Goal: Transaction & Acquisition: Purchase product/service

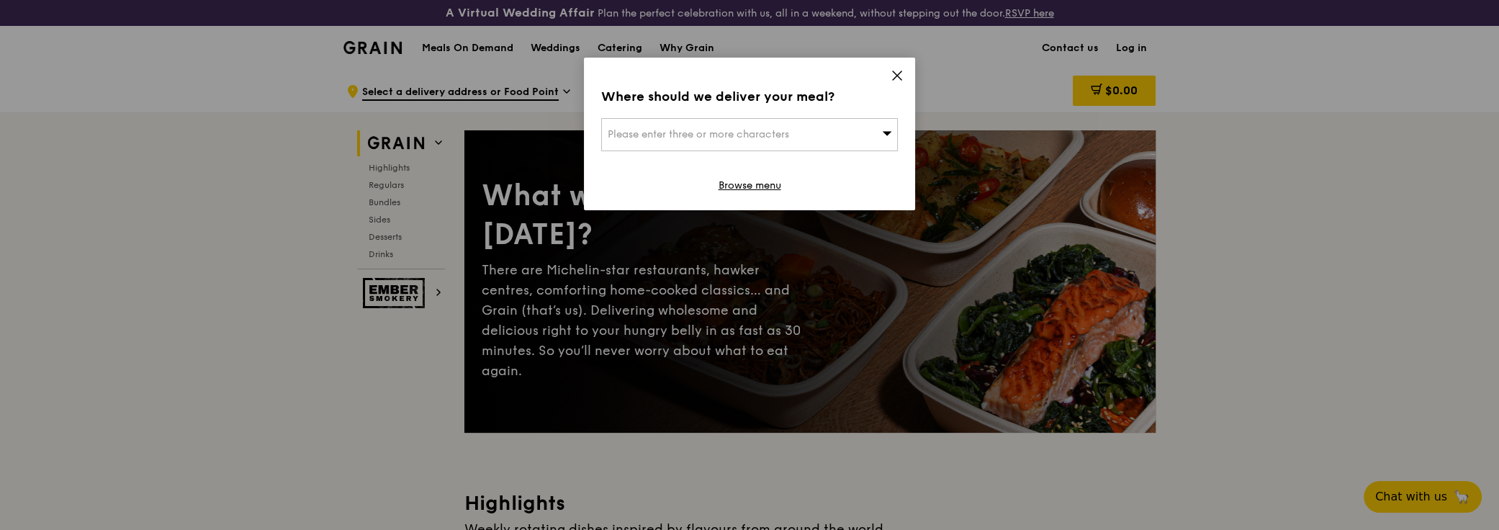
click at [891, 75] on icon at bounding box center [897, 75] width 13 height 13
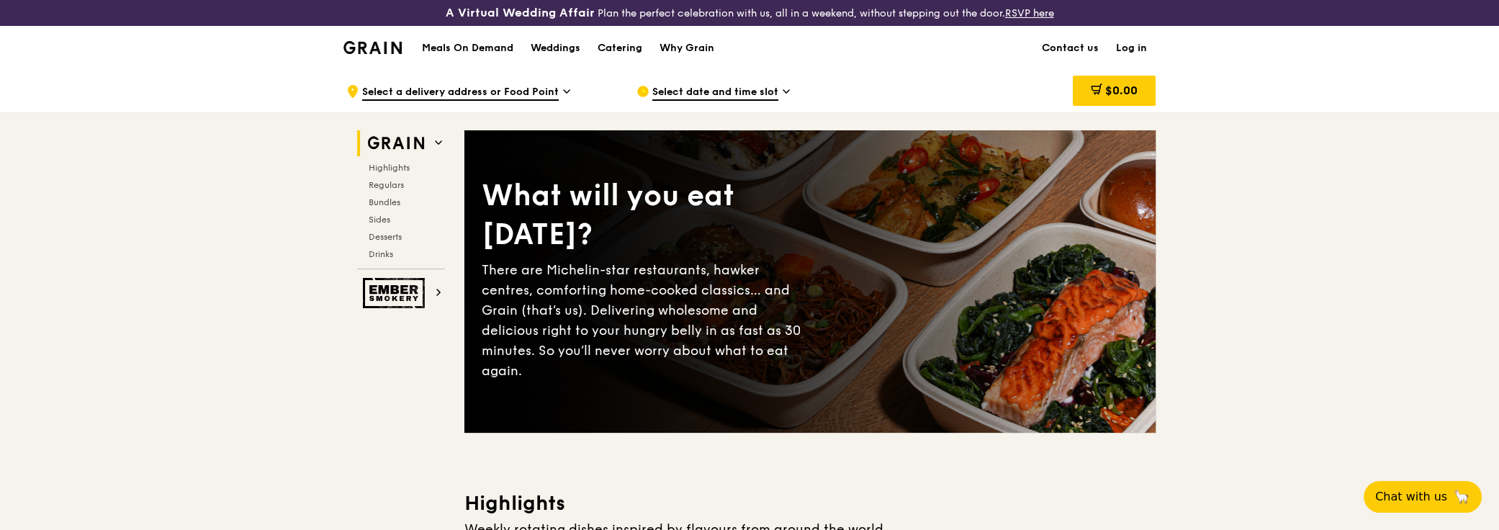
click at [1130, 42] on link "Log in" at bounding box center [1132, 48] width 48 height 43
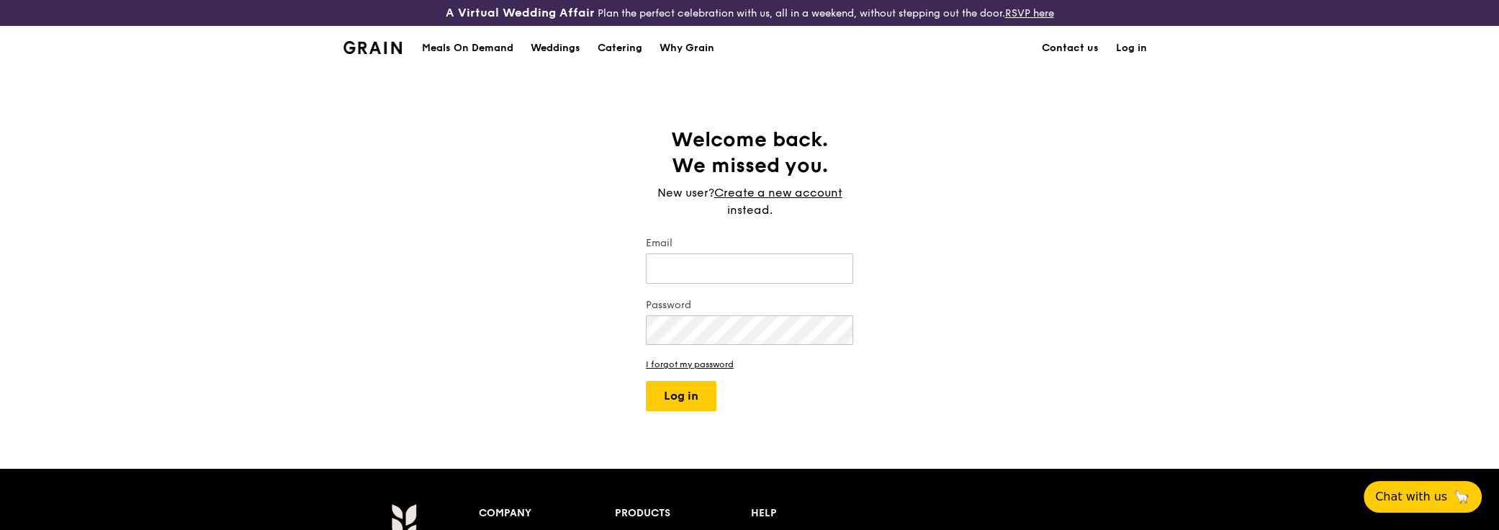
type input "[PERSON_NAME][EMAIL_ADDRESS][DOMAIN_NAME]"
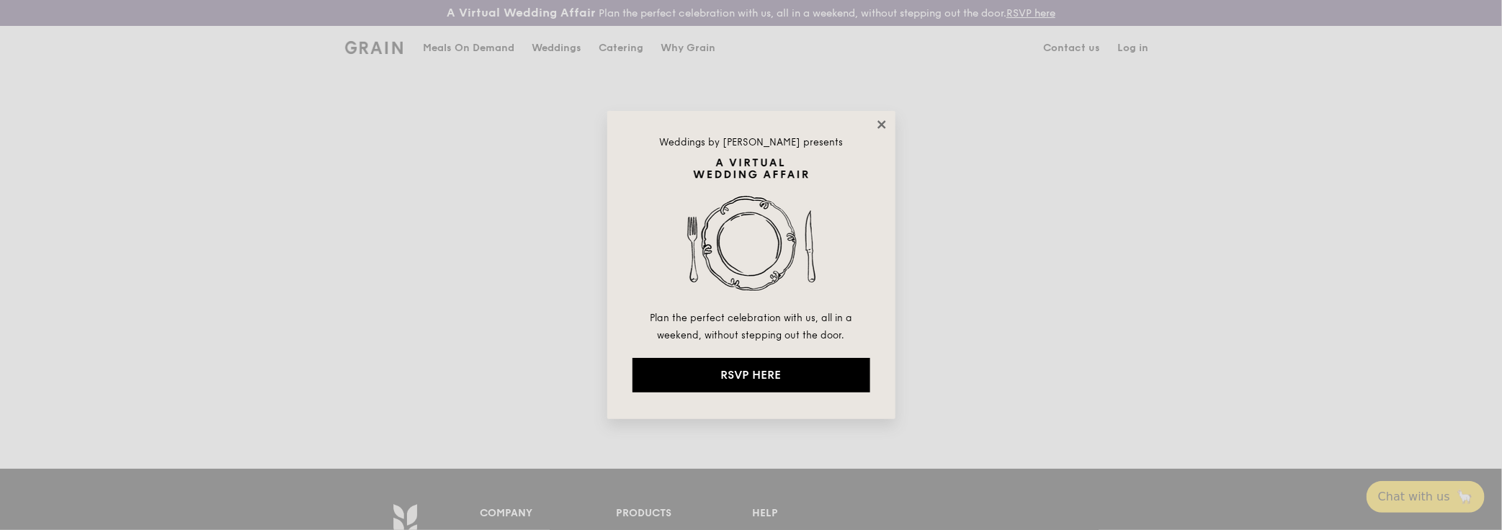
click at [879, 123] on icon at bounding box center [881, 124] width 8 height 8
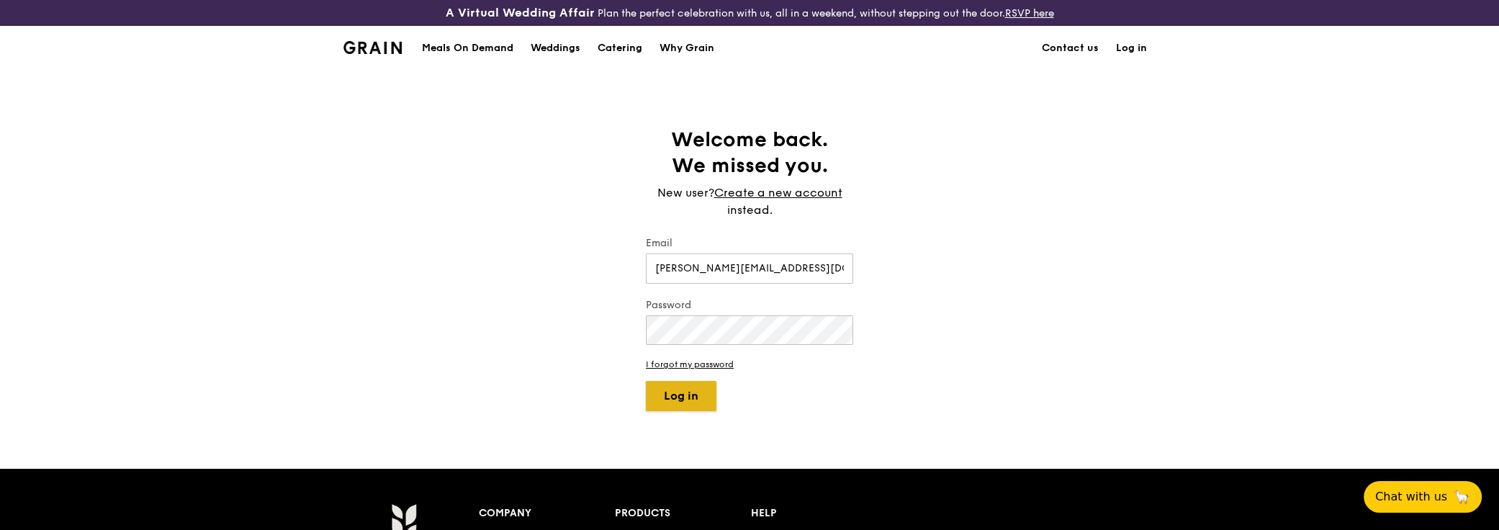
click at [683, 395] on button "Log in" at bounding box center [681, 396] width 71 height 30
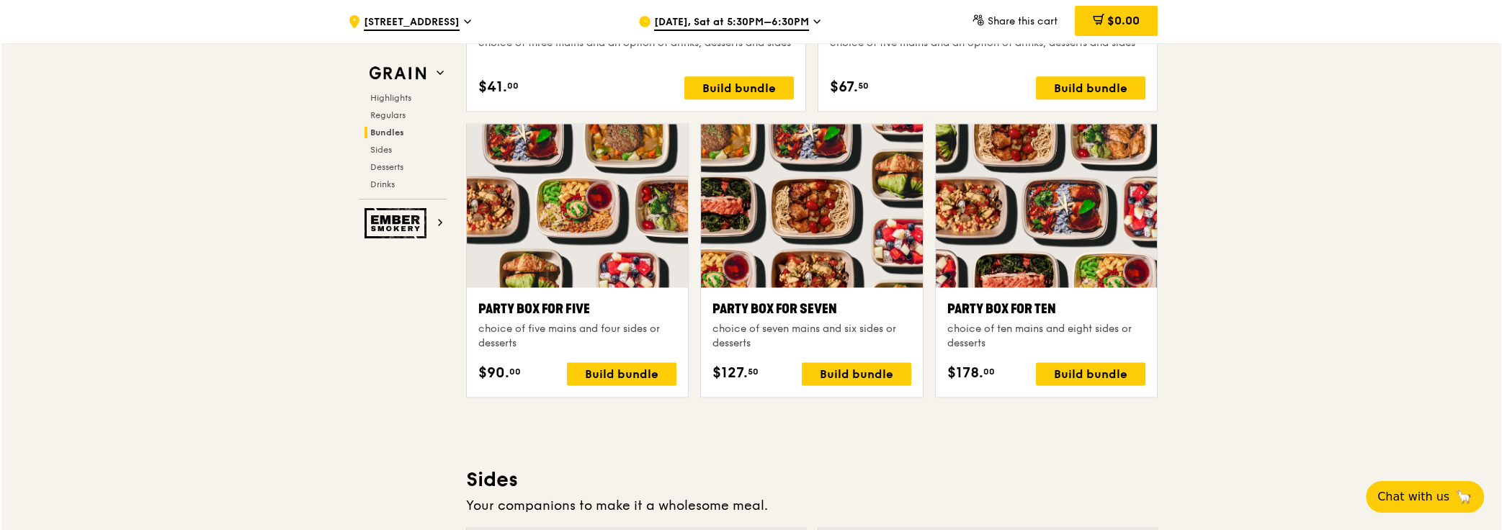
scroll to position [2932, 0]
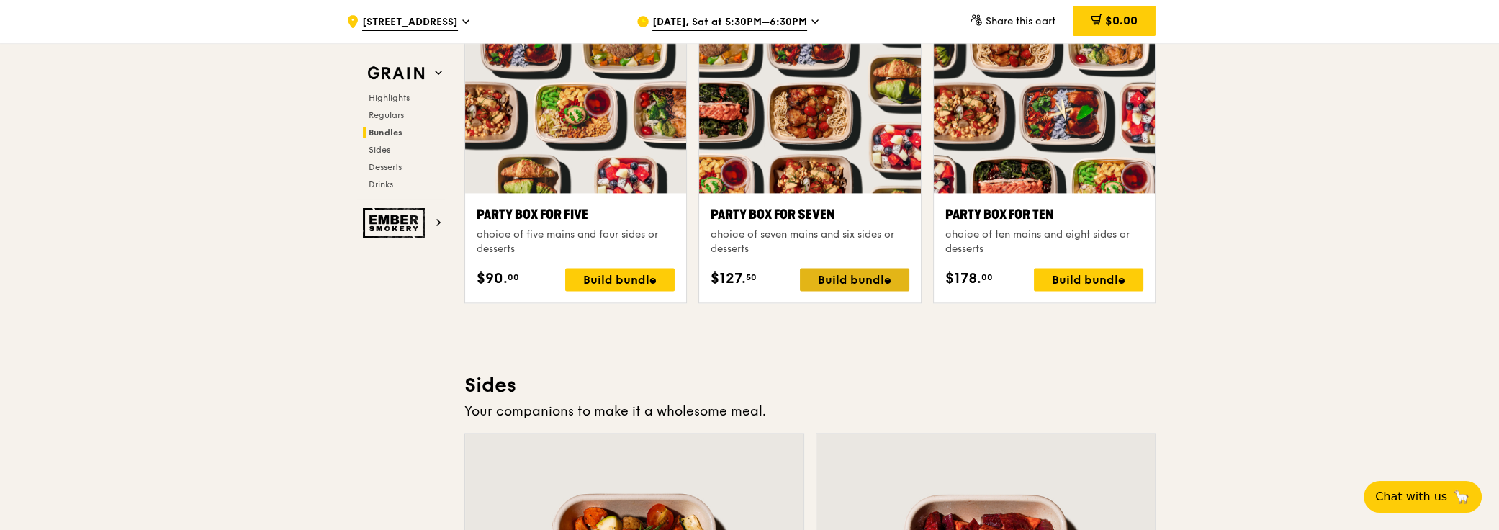
click at [867, 279] on div "Build bundle" at bounding box center [854, 279] width 109 height 23
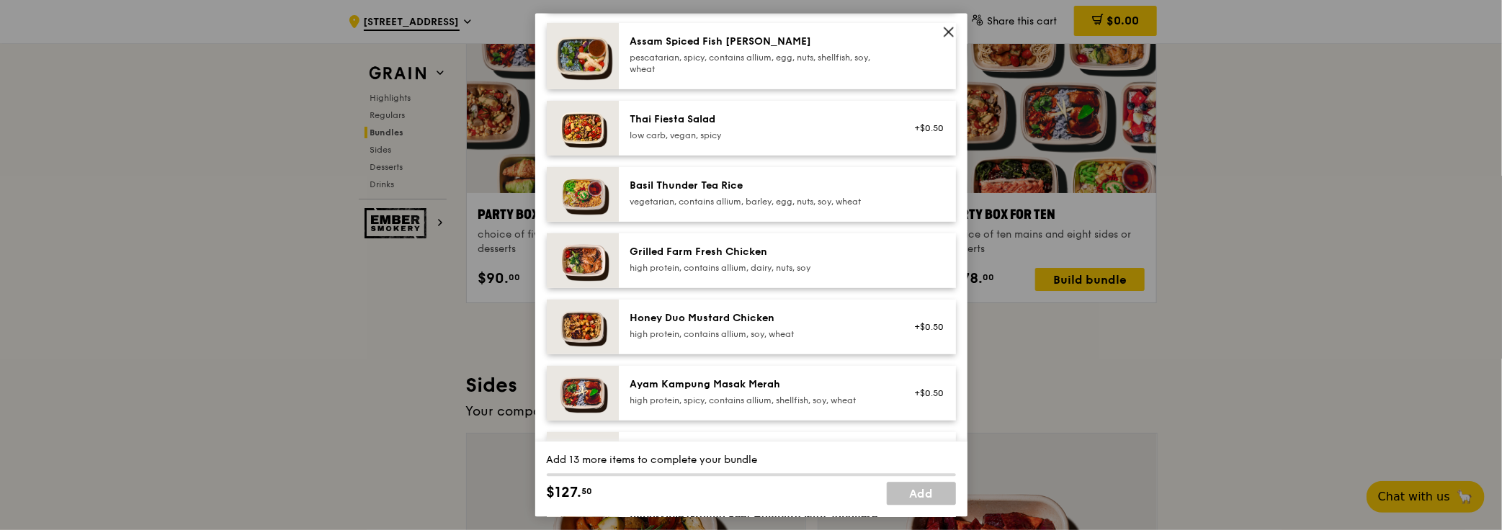
scroll to position [196, 0]
click at [881, 185] on div "Basil Thunder Tea Rice vegetarian, contains allium, barley, egg, nuts, soy, whe…" at bounding box center [760, 195] width 276 height 32
click at [816, 184] on div "Basil Thunder Tea Rice" at bounding box center [759, 186] width 259 height 14
click at [800, 272] on div "high protein, contains allium, dairy, nuts, soy" at bounding box center [759, 269] width 259 height 12
click at [804, 254] on div "Grilled Farm Fresh Chicken" at bounding box center [759, 253] width 259 height 14
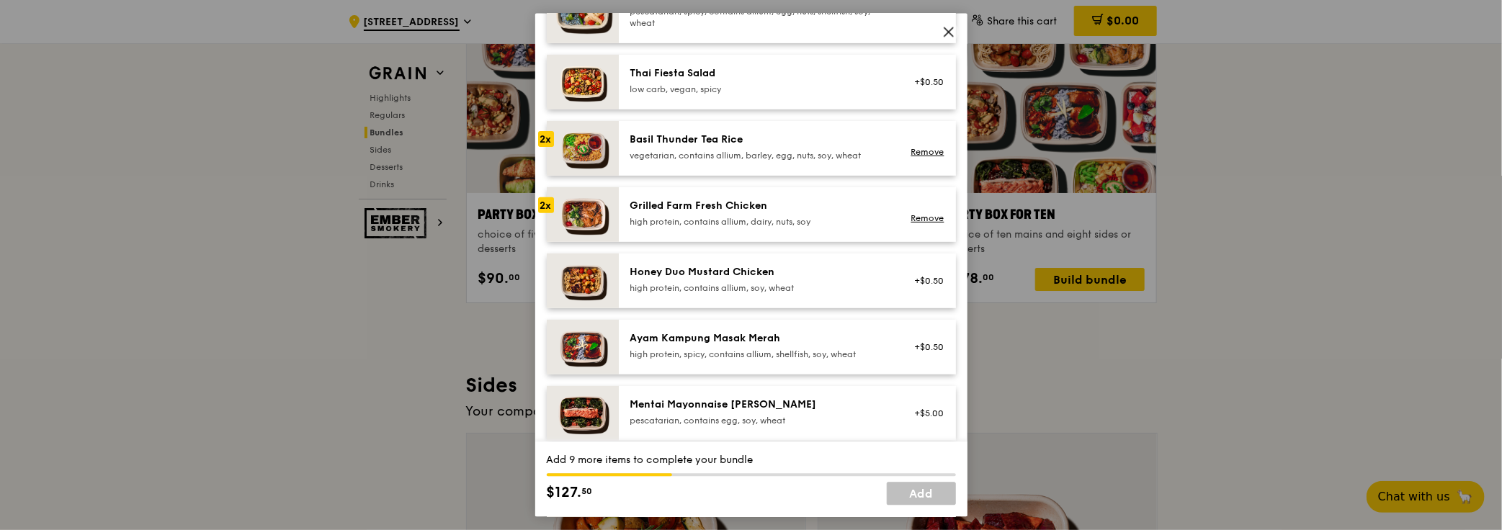
scroll to position [327, 0]
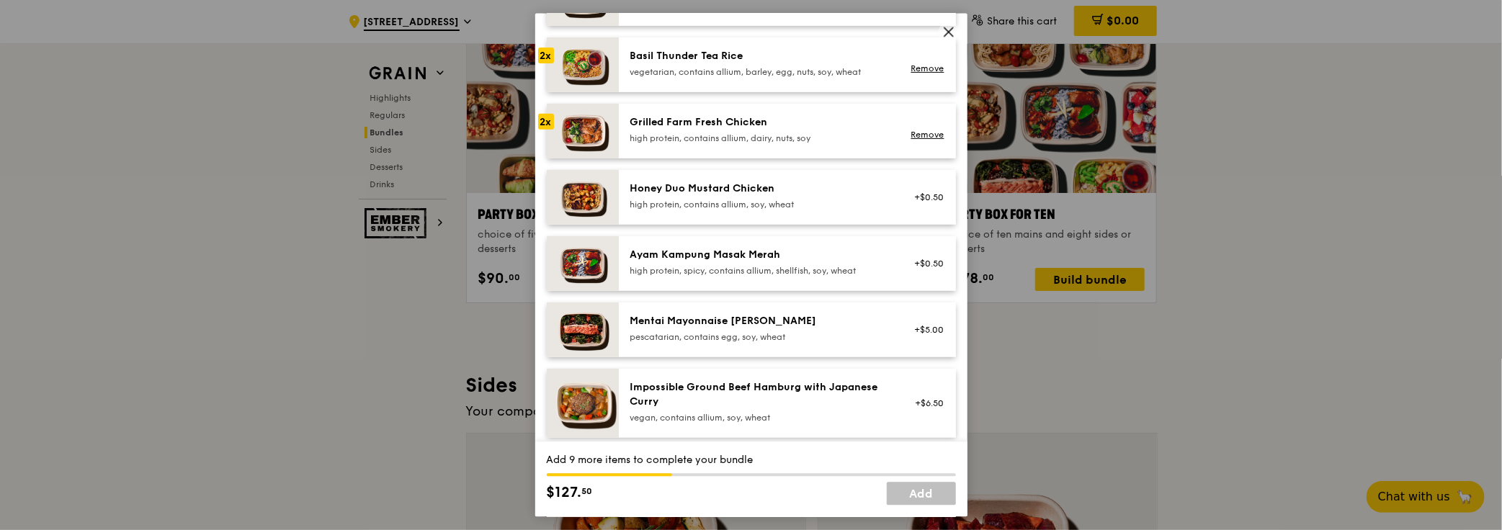
click at [775, 205] on div "high protein, contains allium, soy, wheat" at bounding box center [759, 204] width 259 height 12
click at [768, 256] on div "Ayam Kampung Masak Merah" at bounding box center [759, 254] width 259 height 14
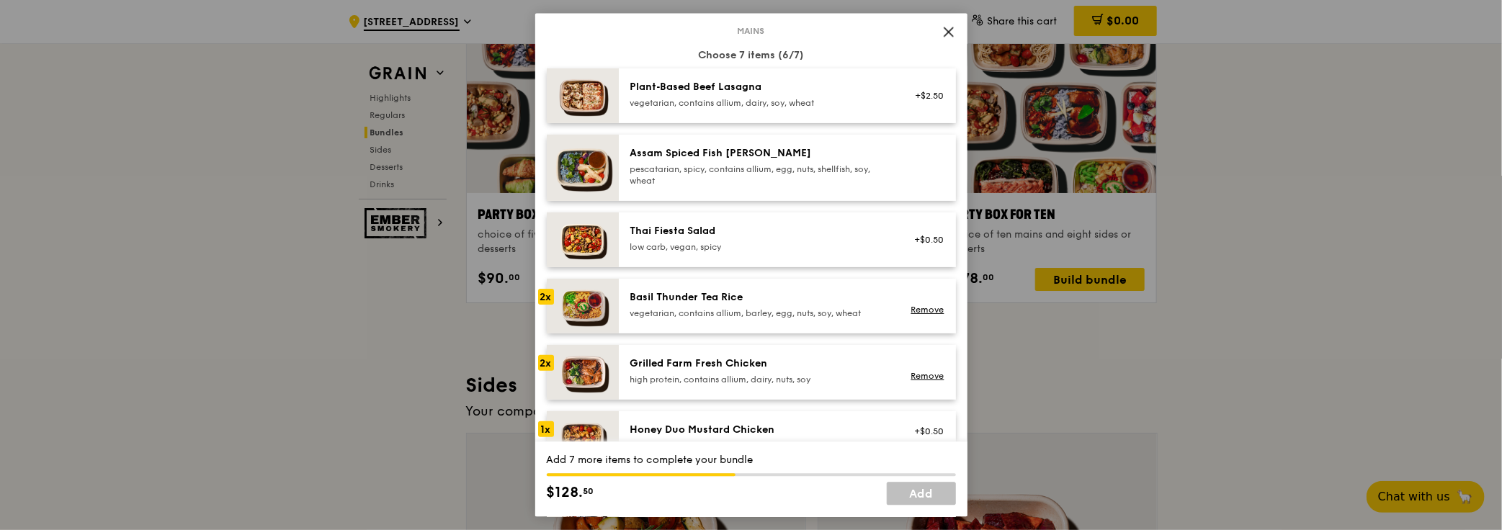
scroll to position [65, 0]
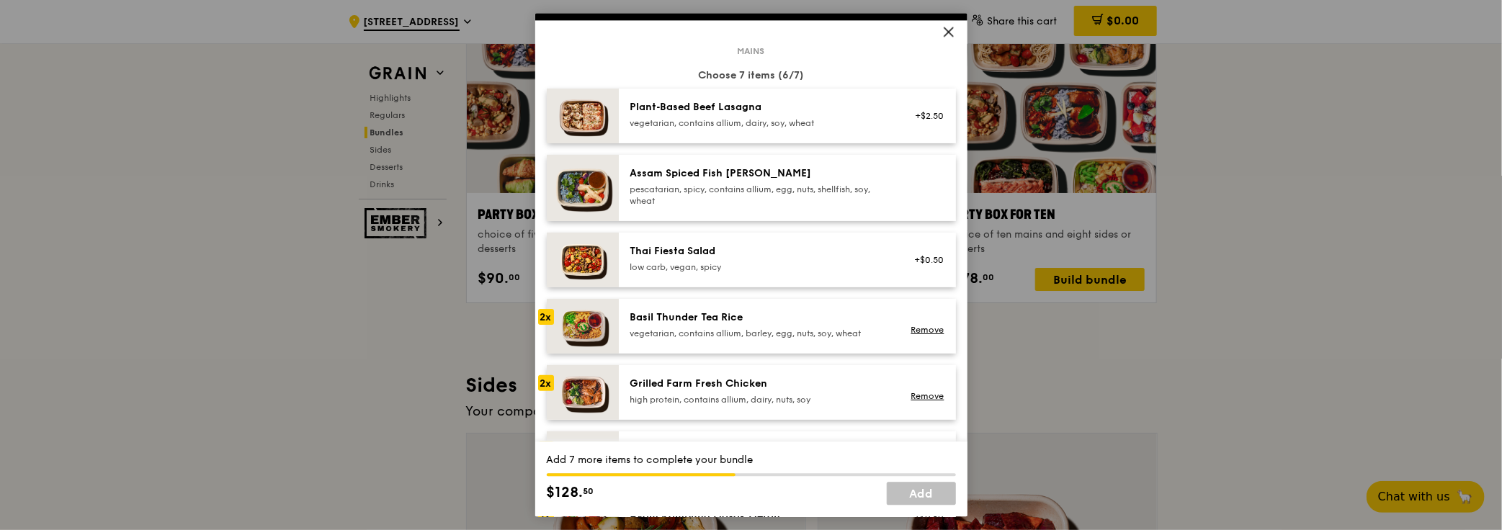
click at [768, 184] on div "pescatarian, spicy, contains allium, egg, nuts, shellfish, soy, wheat" at bounding box center [759, 195] width 259 height 23
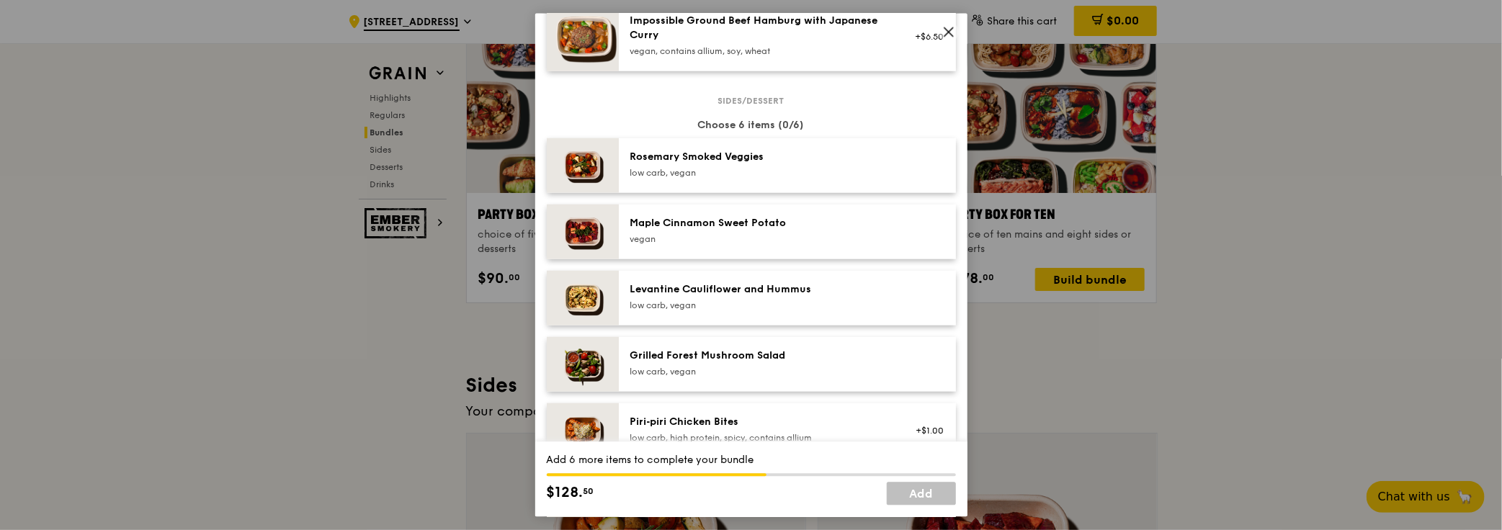
scroll to position [719, 0]
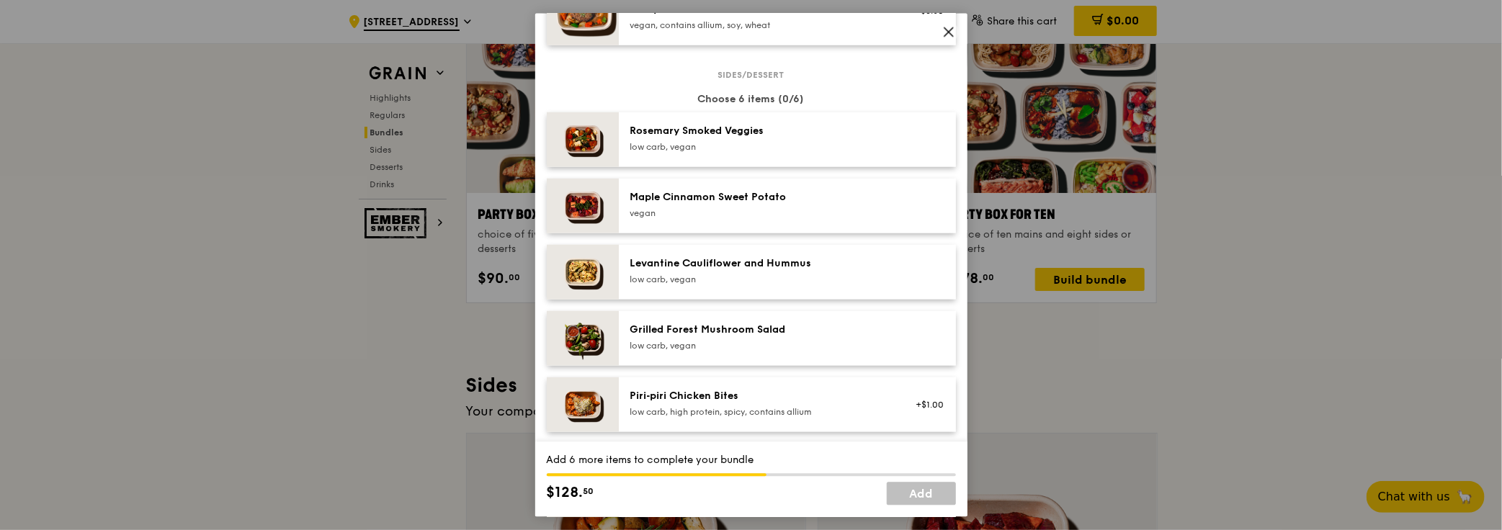
click at [824, 135] on div "Rosemary Smoked Veggies" at bounding box center [759, 130] width 259 height 14
click at [813, 195] on div "Maple Cinnamon Sweet Potato" at bounding box center [759, 196] width 259 height 14
click at [824, 269] on div "Levantine Cauliflower and Hummus low carb, vegan" at bounding box center [759, 270] width 259 height 29
click at [817, 333] on div "Grilled Forest Mushroom Salad" at bounding box center [759, 329] width 259 height 14
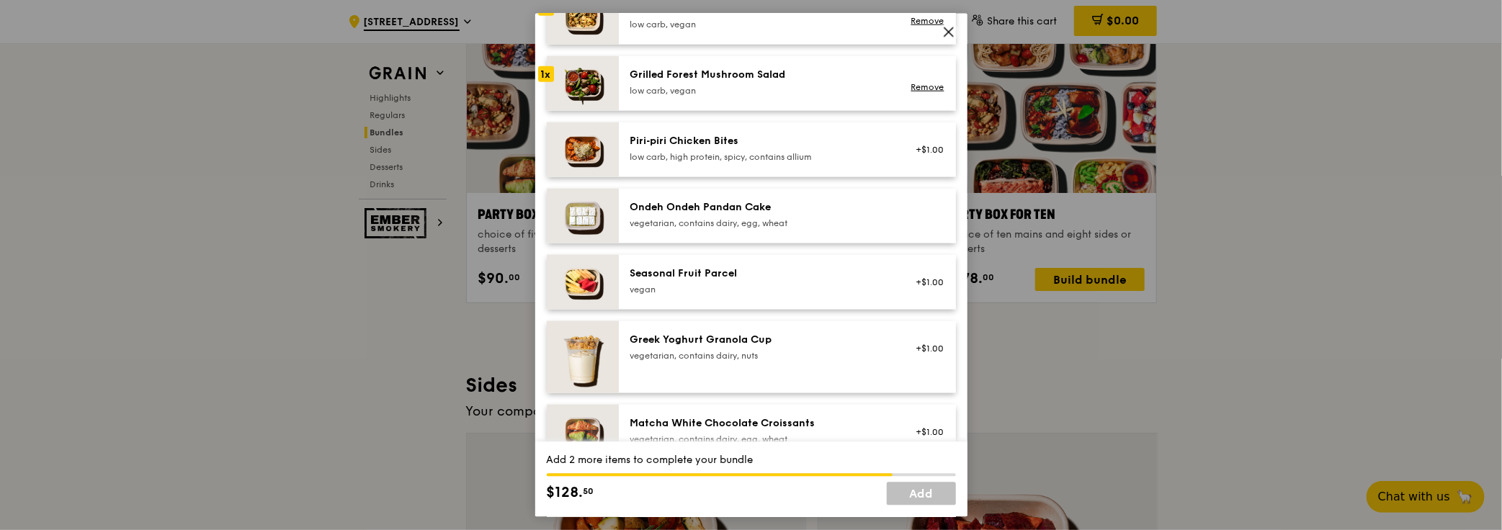
scroll to position [982, 0]
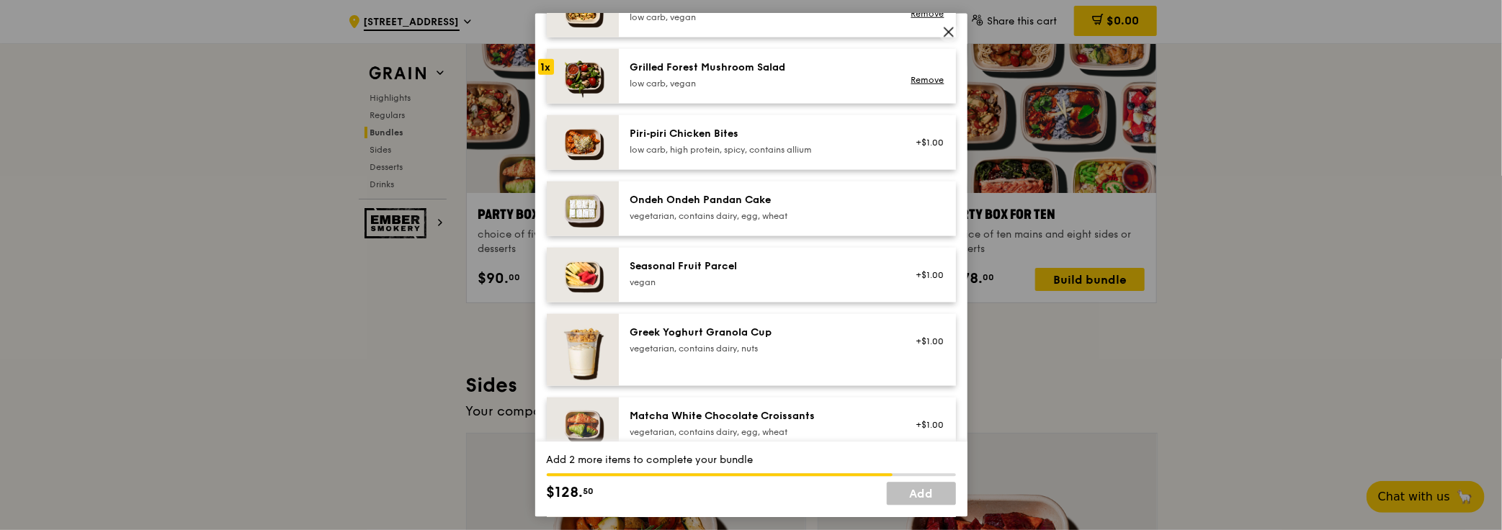
click at [816, 206] on div "Ondeh Ondeh Pandan Cake vegetarian, contains dairy, egg, wheat" at bounding box center [759, 206] width 259 height 29
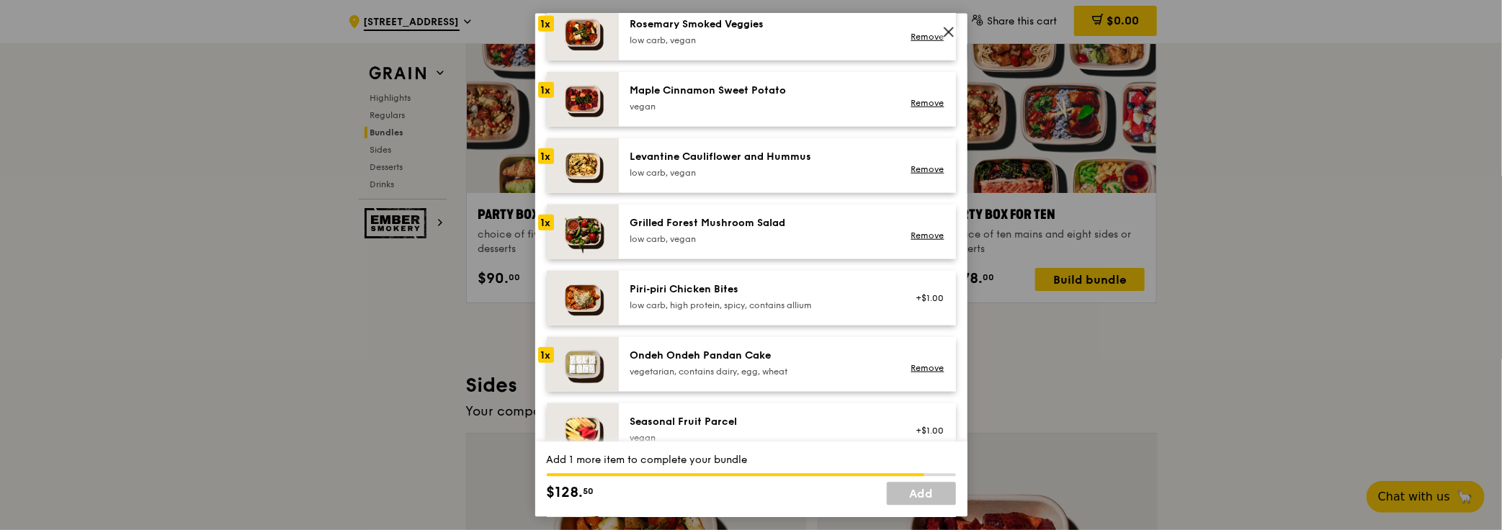
scroll to position [785, 0]
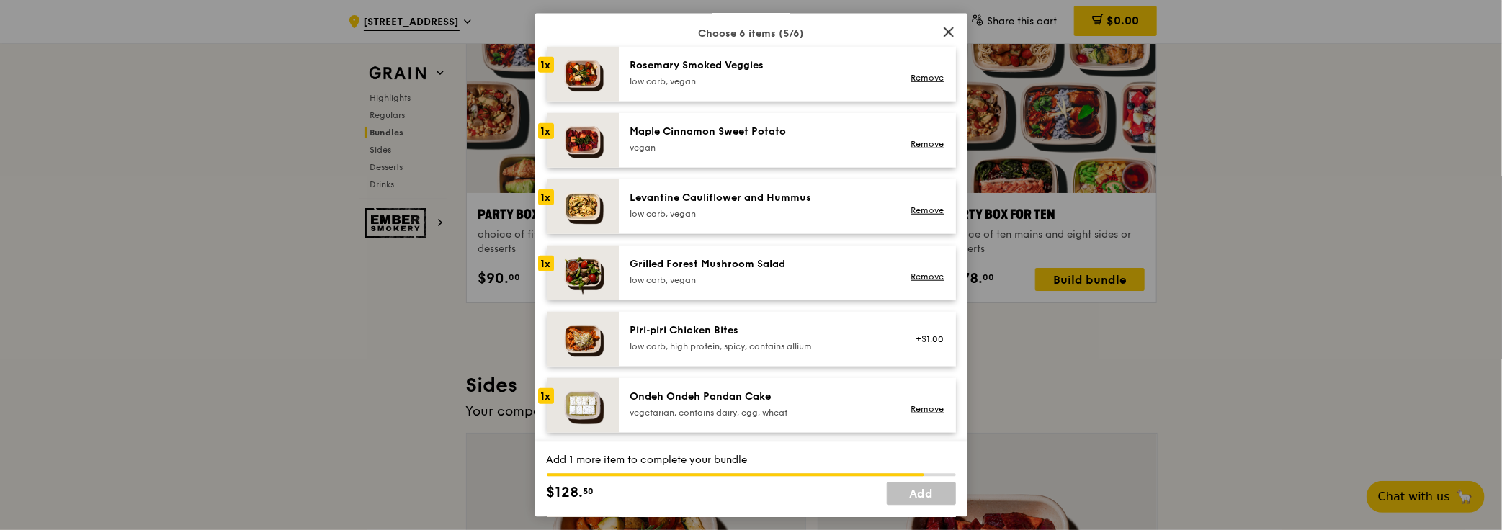
click at [548, 261] on div "1x" at bounding box center [546, 263] width 16 height 16
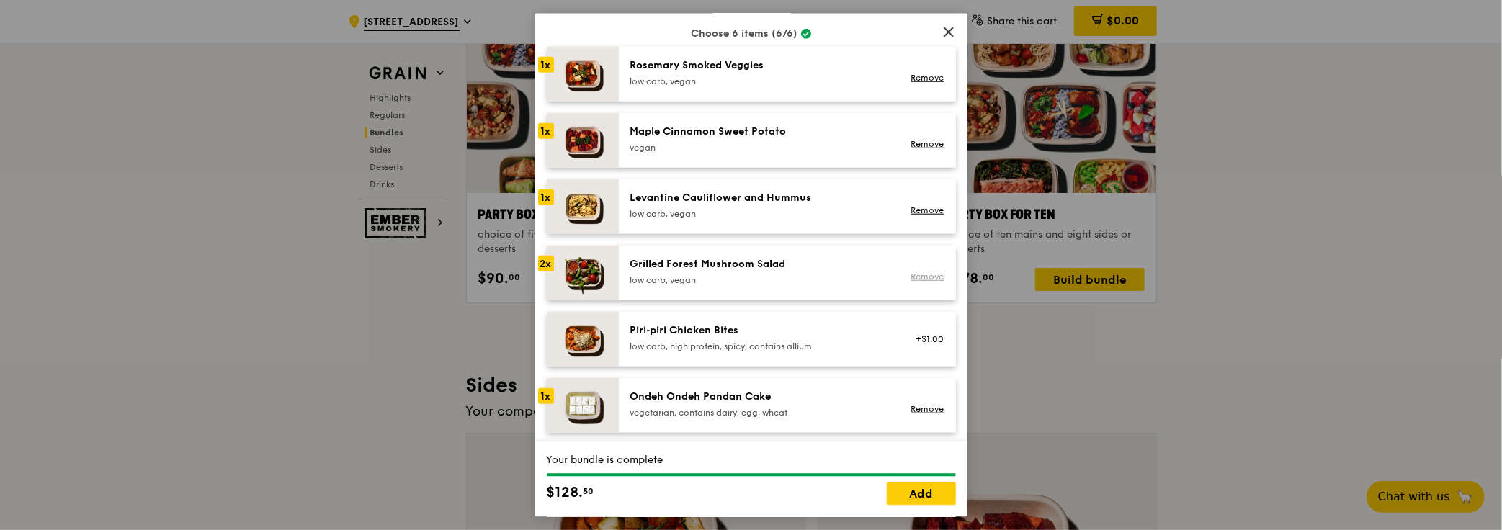
click at [912, 274] on link "Remove" at bounding box center [926, 276] width 33 height 10
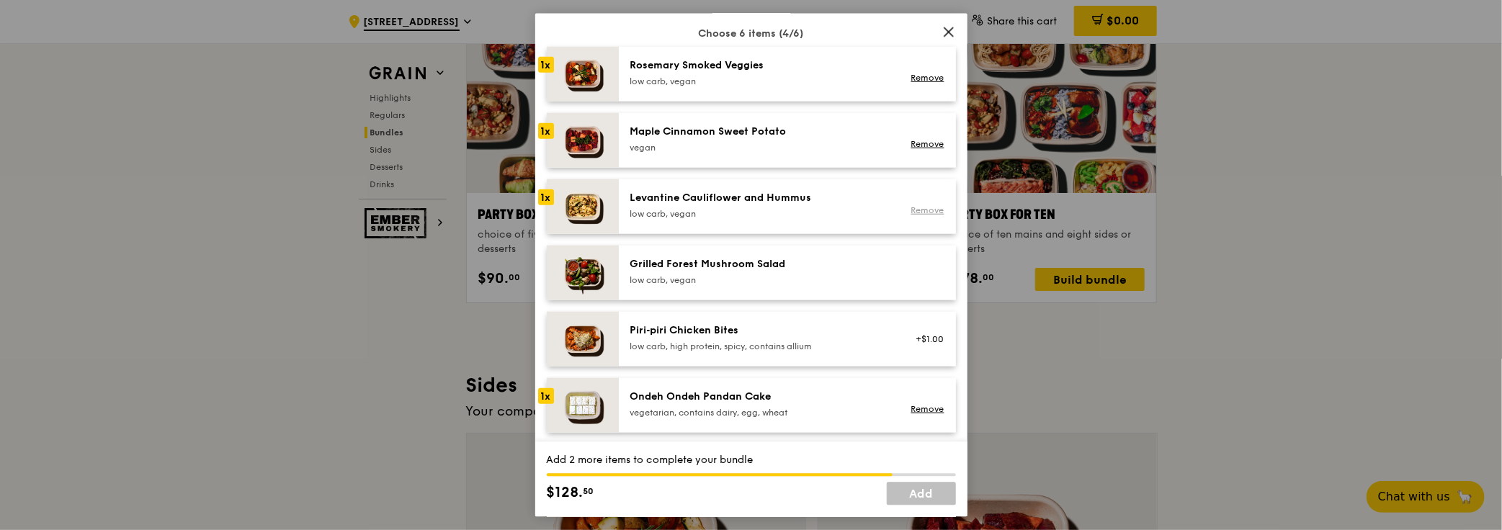
drag, startPoint x: 920, startPoint y: 205, endPoint x: 928, endPoint y: 175, distance: 31.3
click at [920, 205] on link "Remove" at bounding box center [926, 210] width 33 height 10
drag, startPoint x: 923, startPoint y: 146, endPoint x: 920, endPoint y: 98, distance: 48.4
click at [923, 141] on link "Remove" at bounding box center [926, 143] width 33 height 10
click at [913, 75] on link "Remove" at bounding box center [926, 77] width 33 height 10
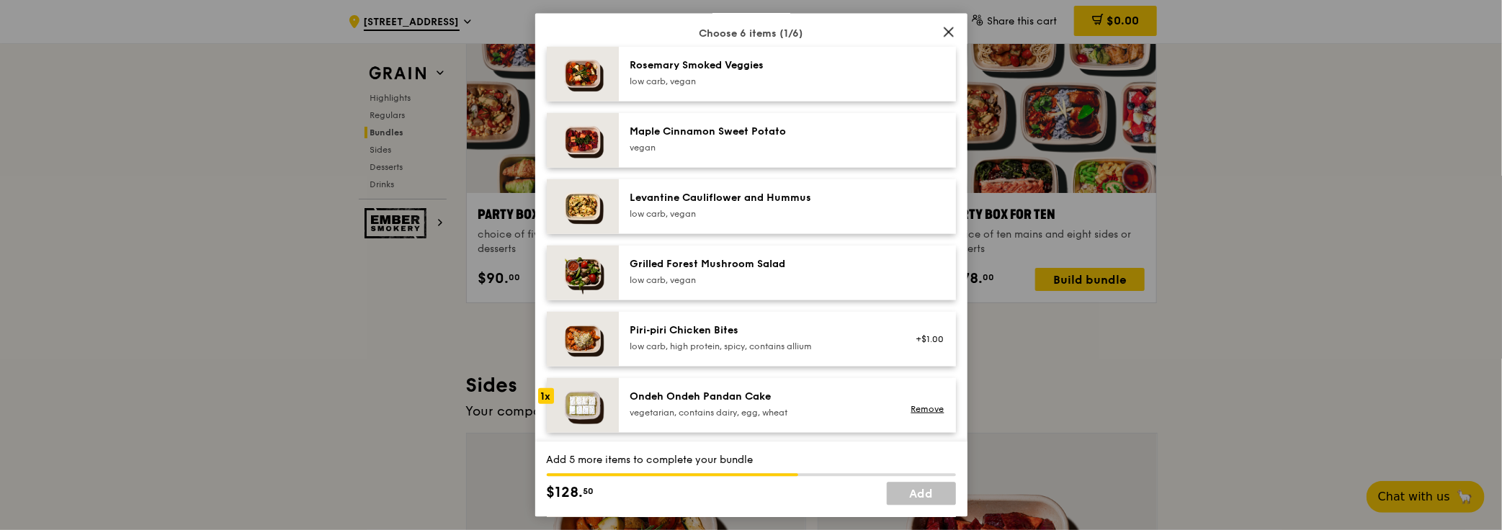
click at [926, 405] on link "Remove" at bounding box center [926, 408] width 33 height 10
click at [787, 75] on div "low carb, vegan" at bounding box center [759, 81] width 259 height 12
click at [744, 135] on div "Maple Cinnamon Sweet Potato" at bounding box center [759, 131] width 259 height 14
click at [732, 208] on div "low carb, vegan" at bounding box center [759, 213] width 259 height 12
click at [735, 269] on div "Grilled Forest Mushroom Salad low carb, vegan" at bounding box center [759, 270] width 259 height 29
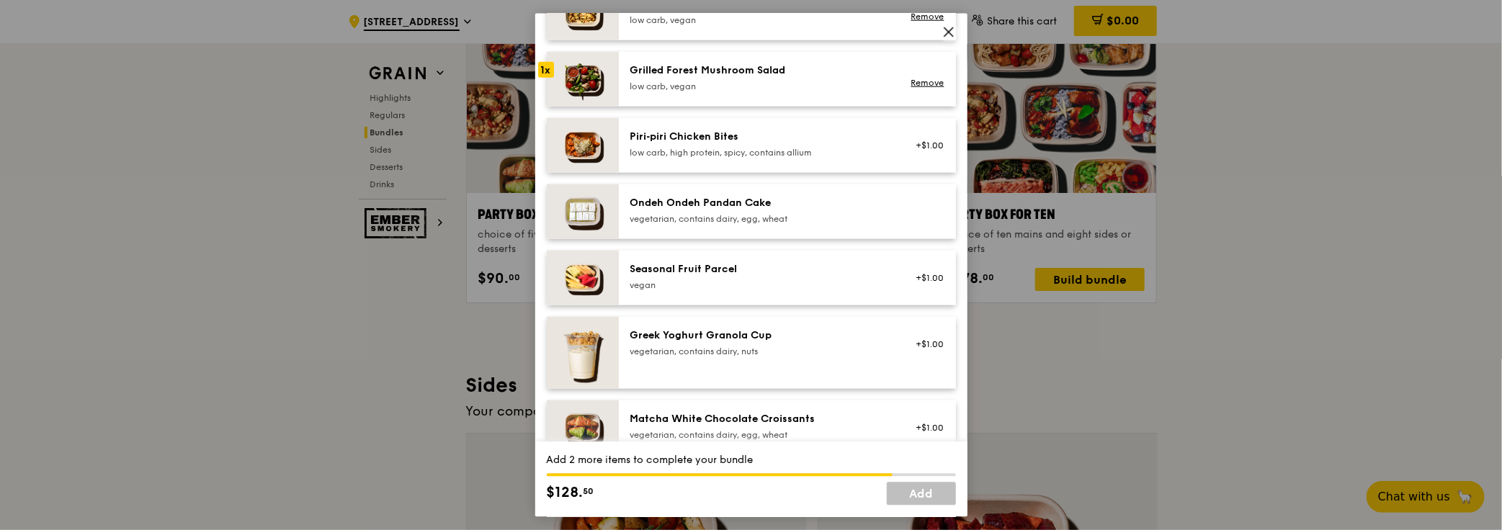
scroll to position [982, 0]
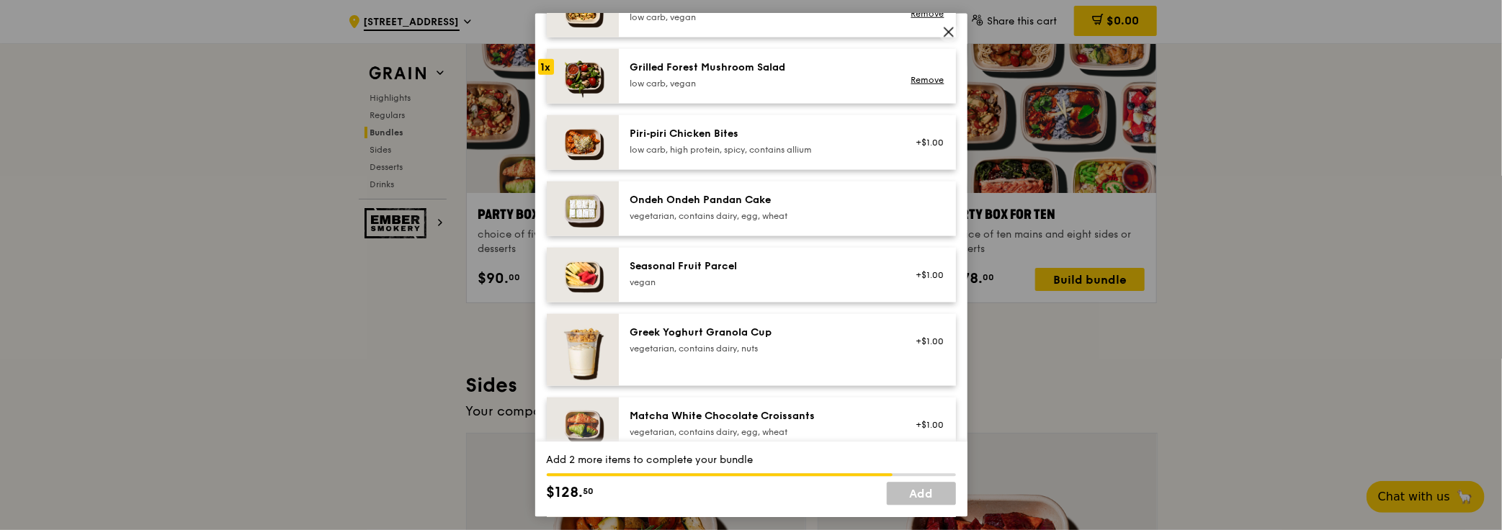
click at [794, 213] on div "vegetarian, contains dairy, egg, wheat" at bounding box center [759, 216] width 259 height 12
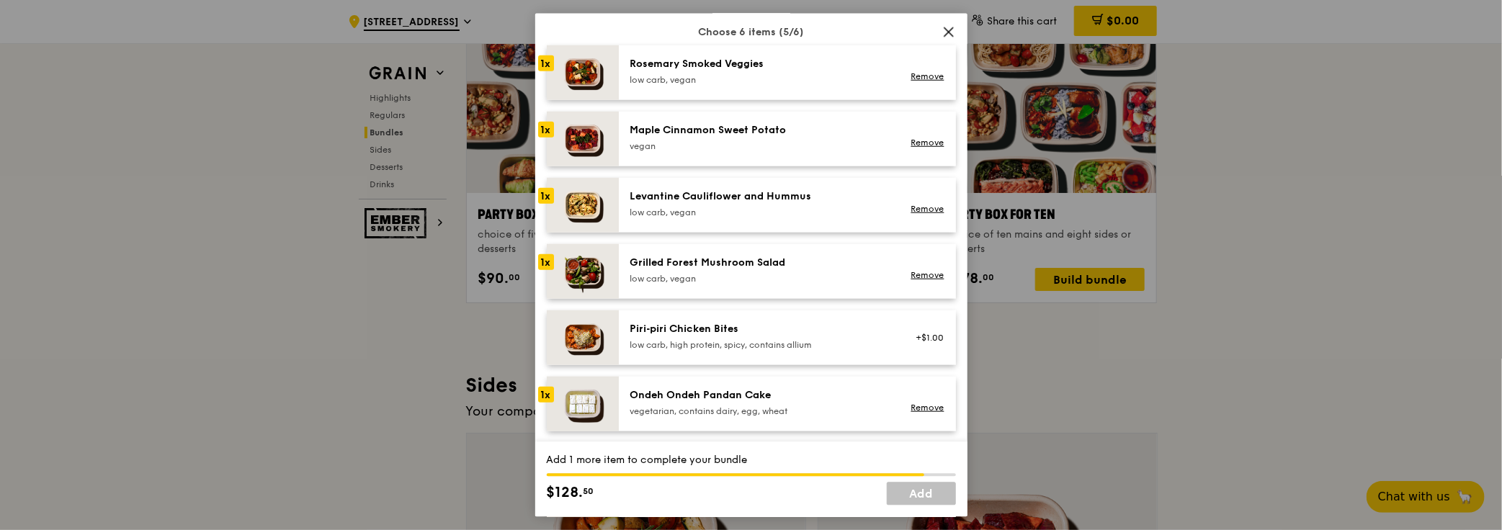
scroll to position [916, 0]
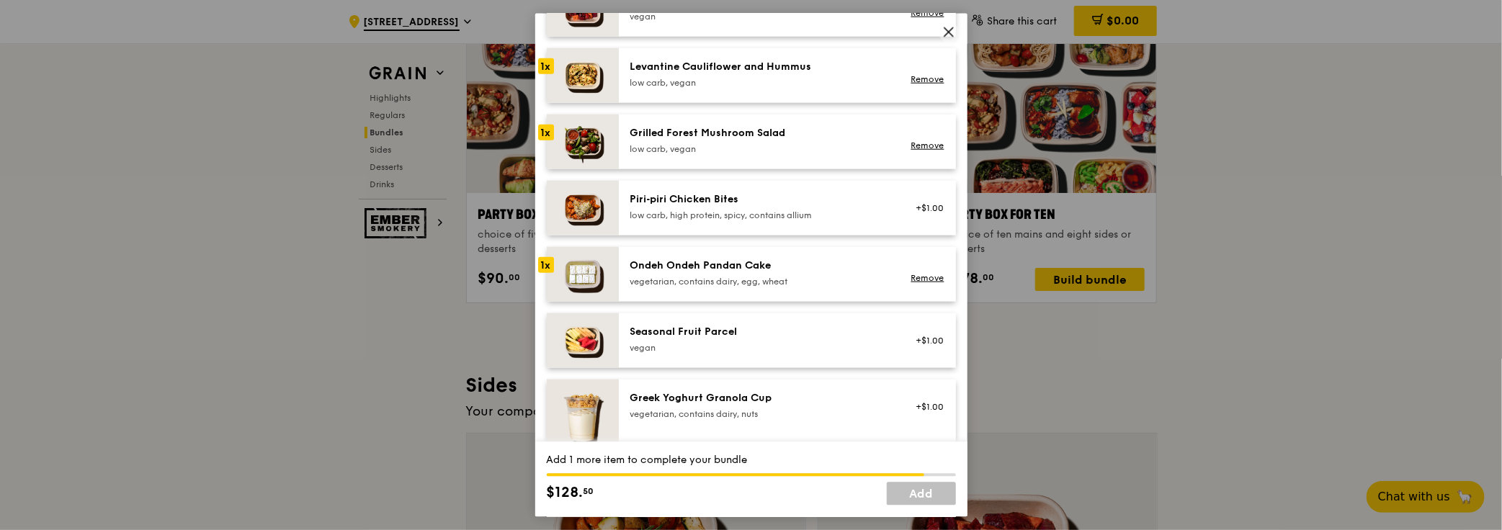
click at [833, 269] on div "Ondeh Ondeh Pandan Cake" at bounding box center [759, 265] width 259 height 14
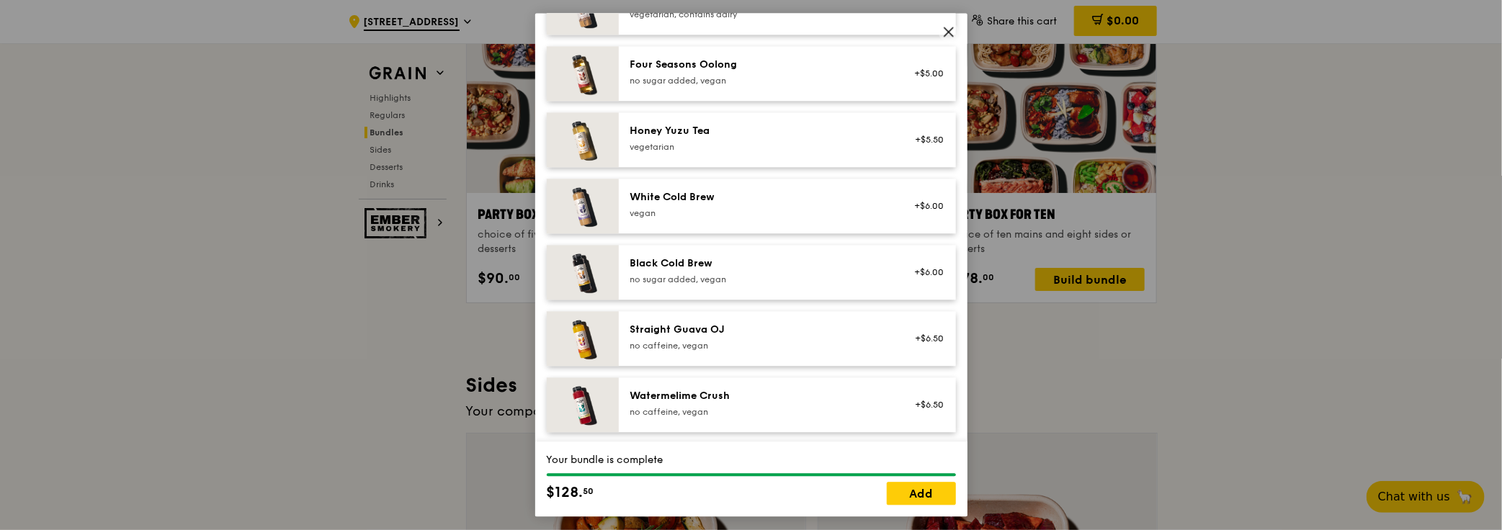
scroll to position [1720, 0]
drag, startPoint x: 920, startPoint y: 491, endPoint x: 969, endPoint y: 466, distance: 55.7
click at [920, 491] on link "Add" at bounding box center [921, 494] width 69 height 23
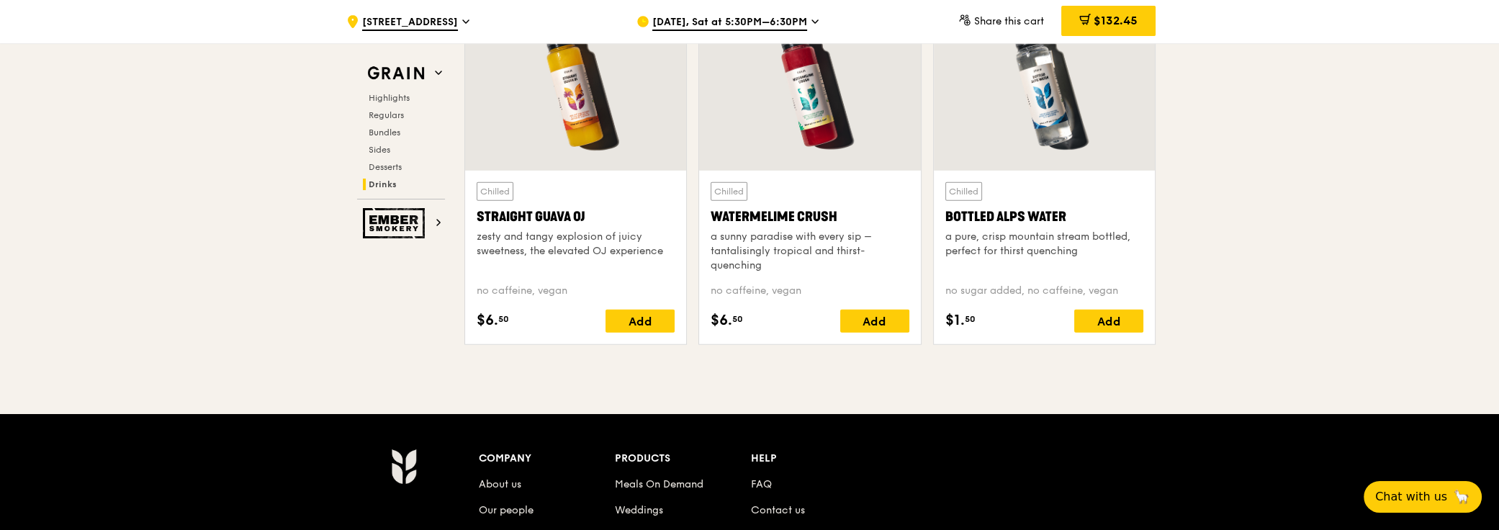
scroll to position [5814, 0]
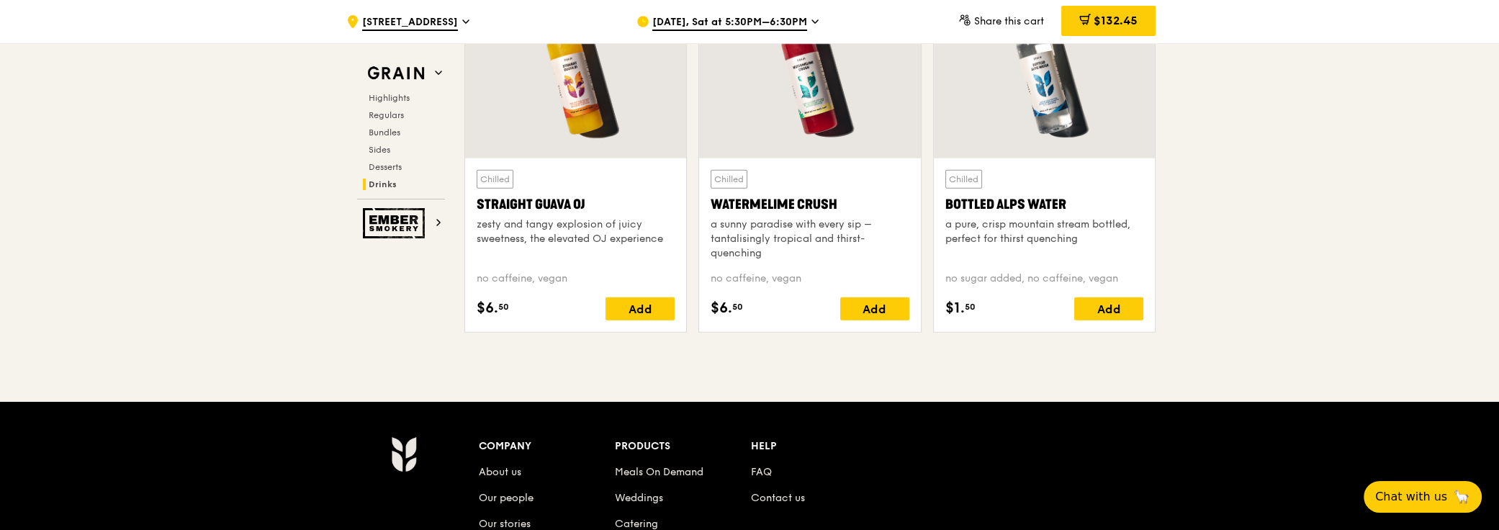
click at [780, 200] on div "Watermelime Crush" at bounding box center [810, 204] width 198 height 20
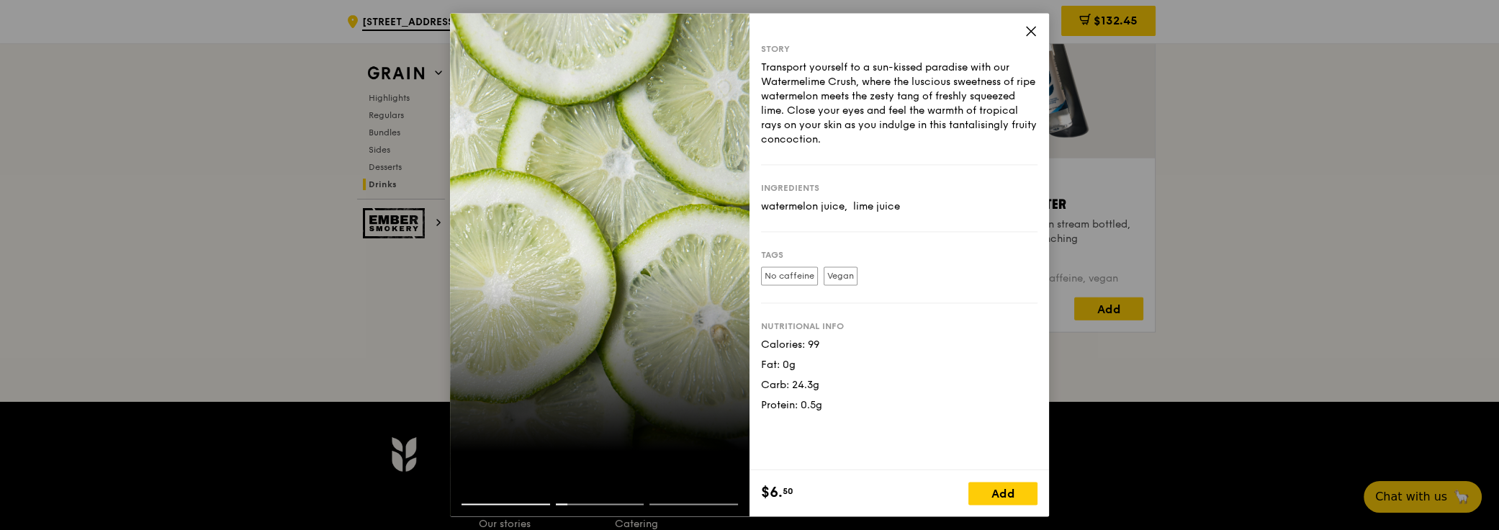
click at [1034, 30] on icon at bounding box center [1031, 30] width 13 height 13
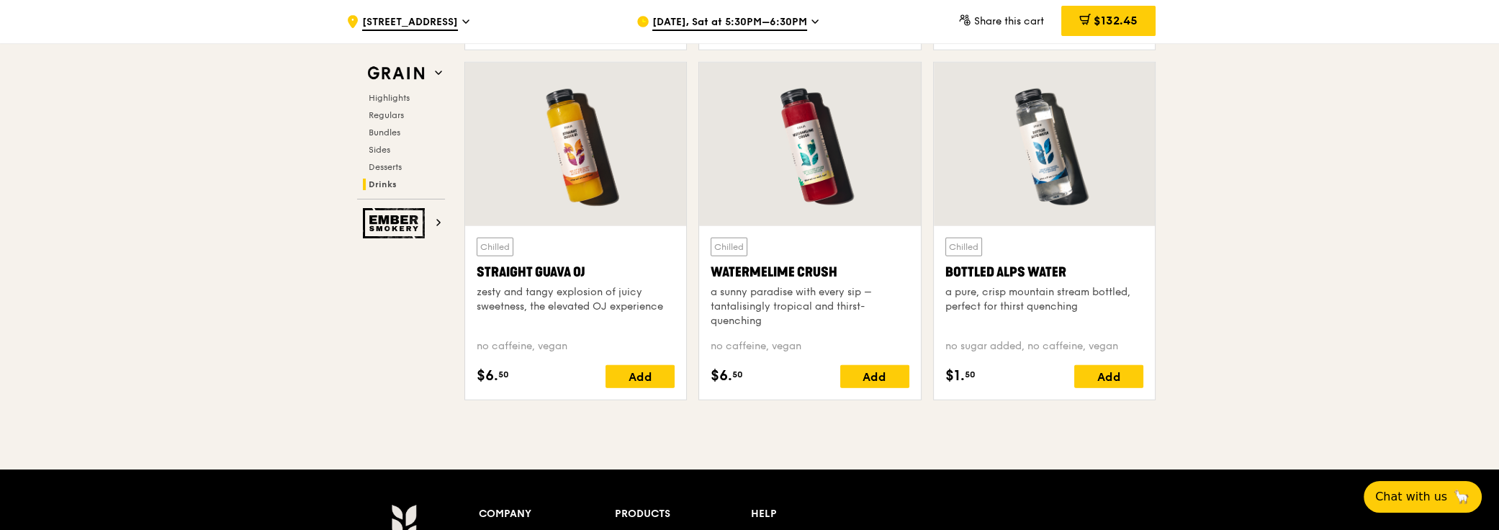
scroll to position [5748, 0]
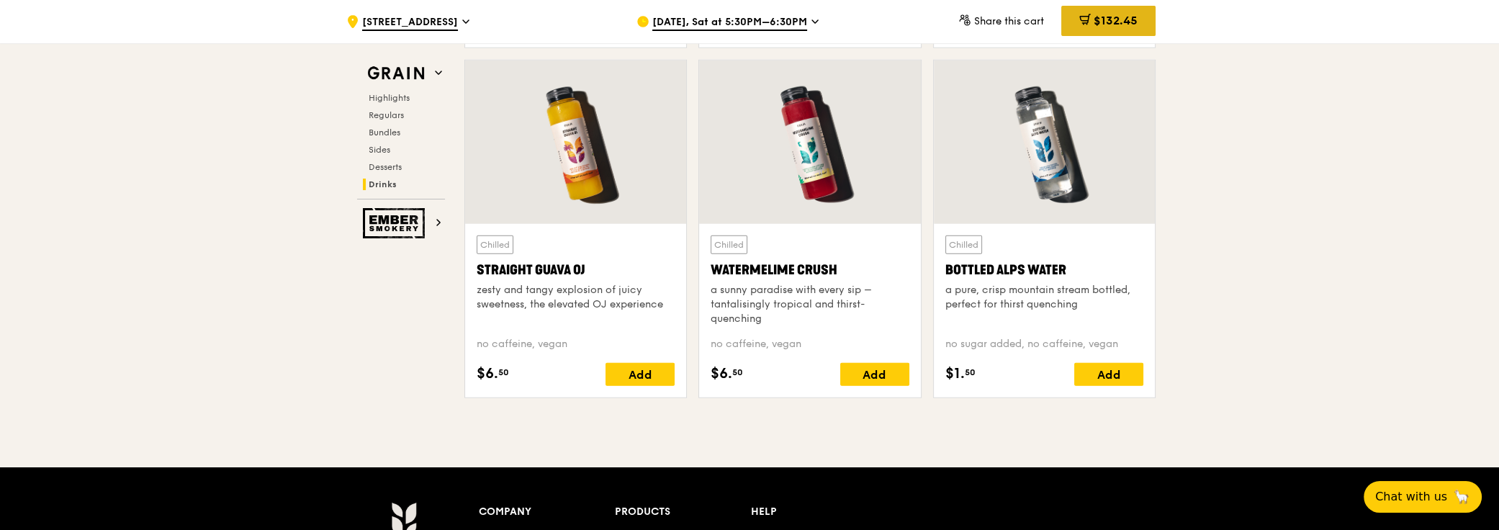
click at [1100, 18] on span "$132.45" at bounding box center [1116, 21] width 44 height 14
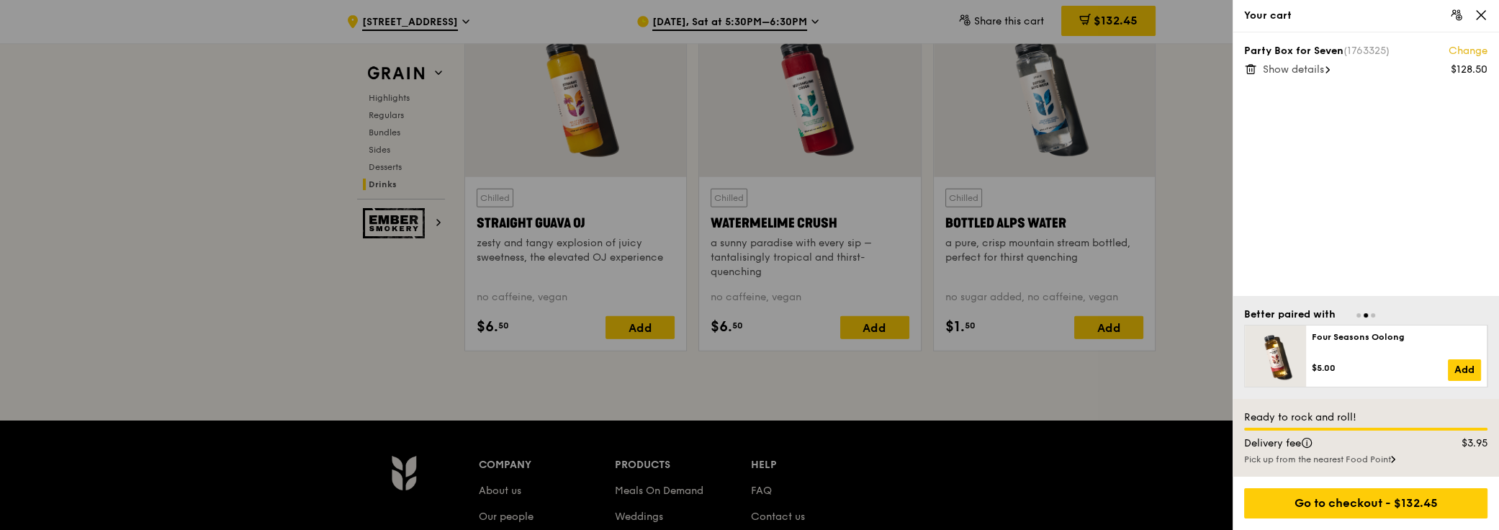
scroll to position [5683, 0]
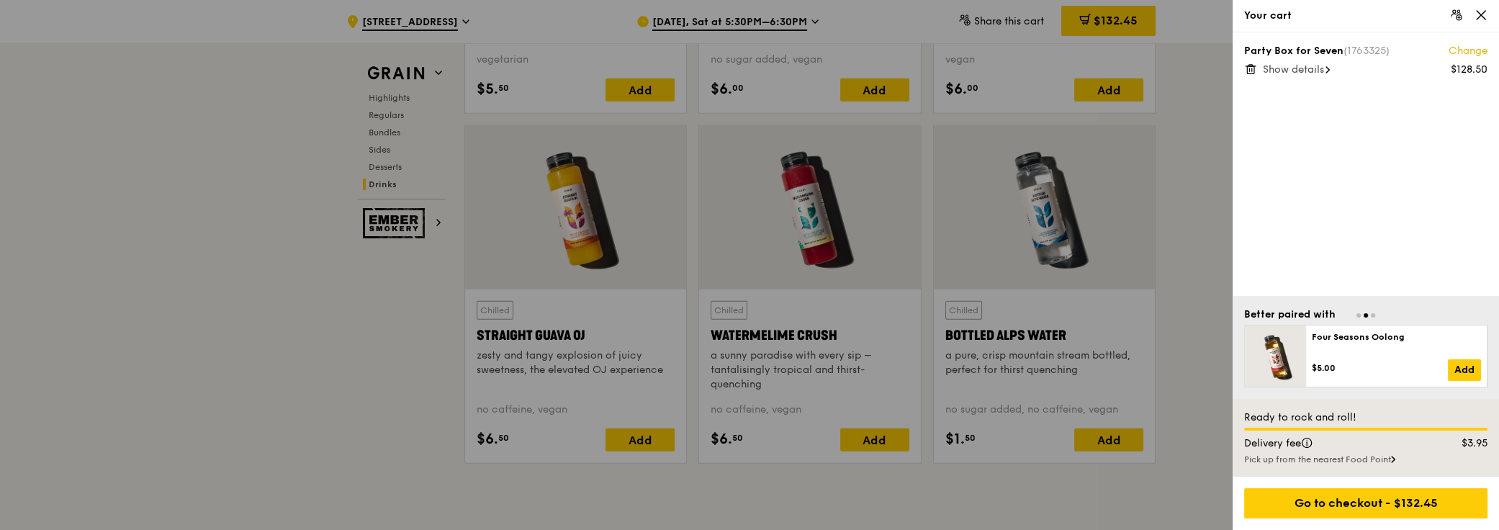
click at [1322, 68] on span "Show details" at bounding box center [1293, 69] width 61 height 12
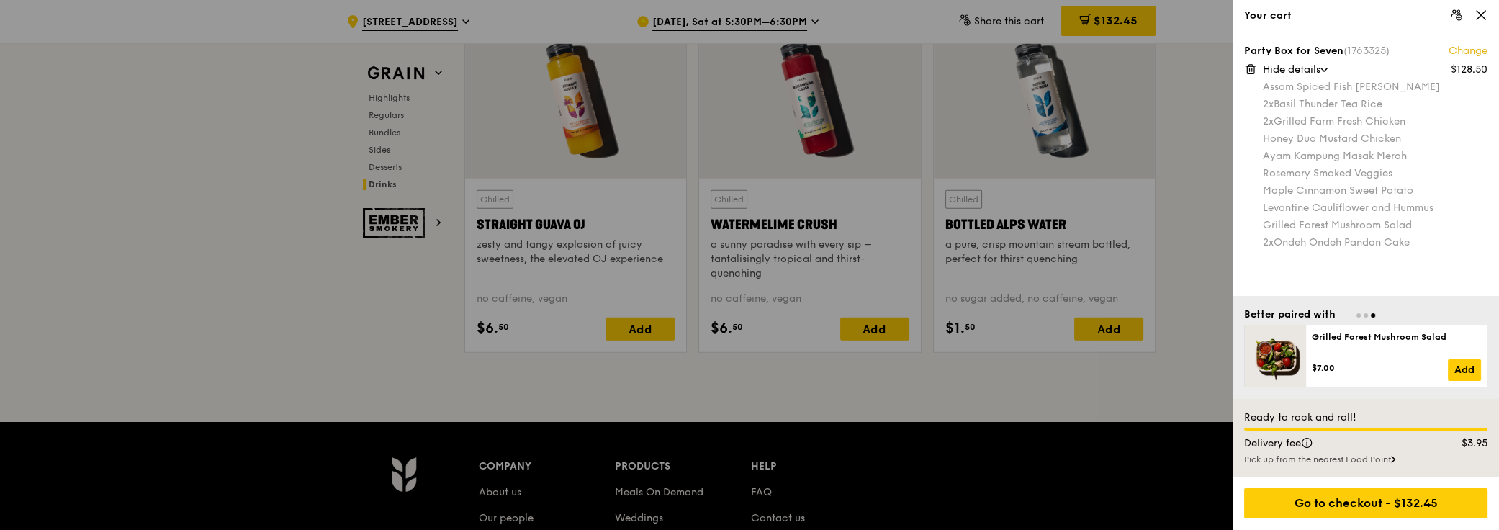
scroll to position [5814, 0]
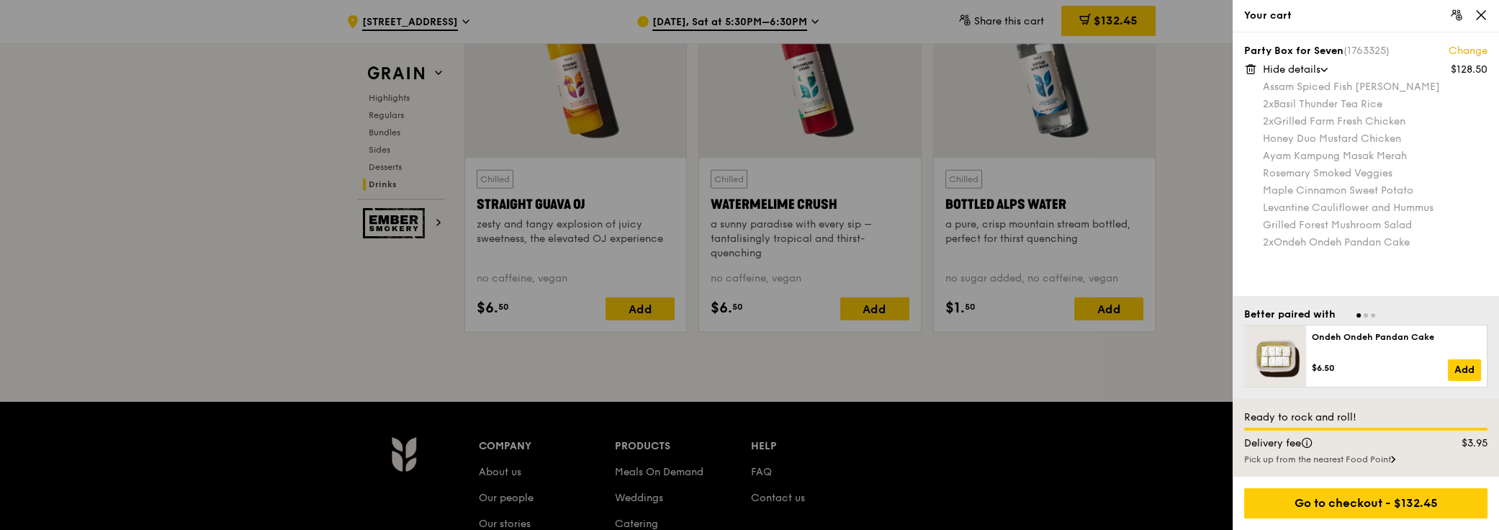
drag, startPoint x: 1476, startPoint y: 11, endPoint x: 1388, endPoint y: 46, distance: 95.4
click at [1476, 12] on icon at bounding box center [1481, 15] width 13 height 13
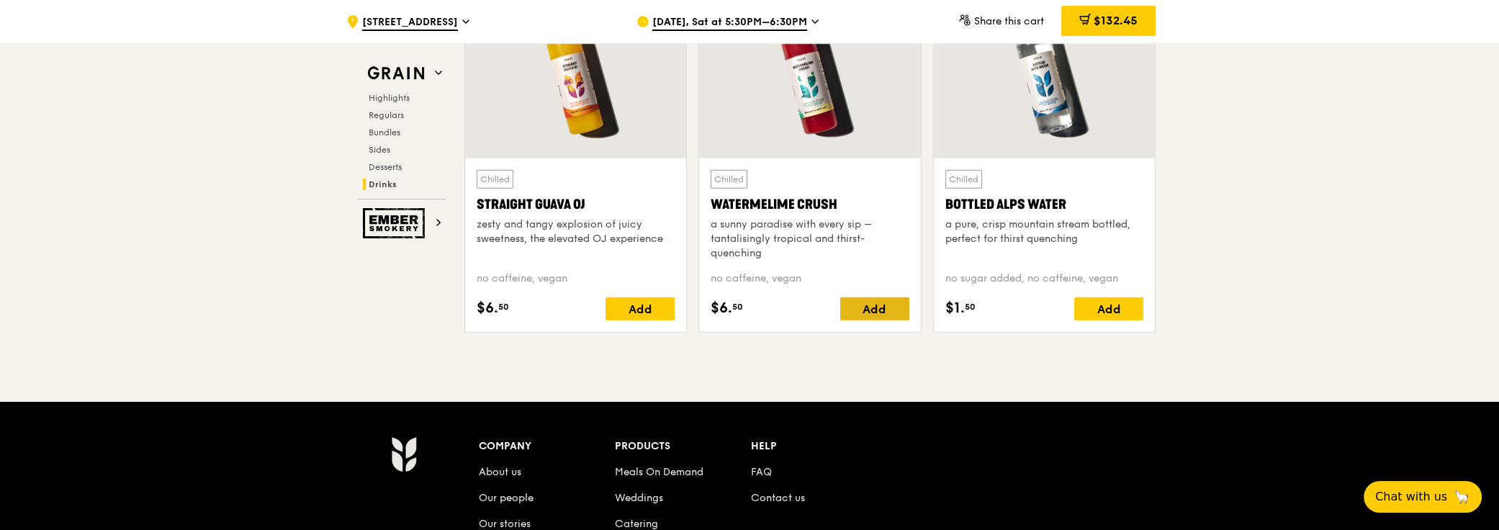
click at [866, 305] on div "Add" at bounding box center [874, 308] width 69 height 23
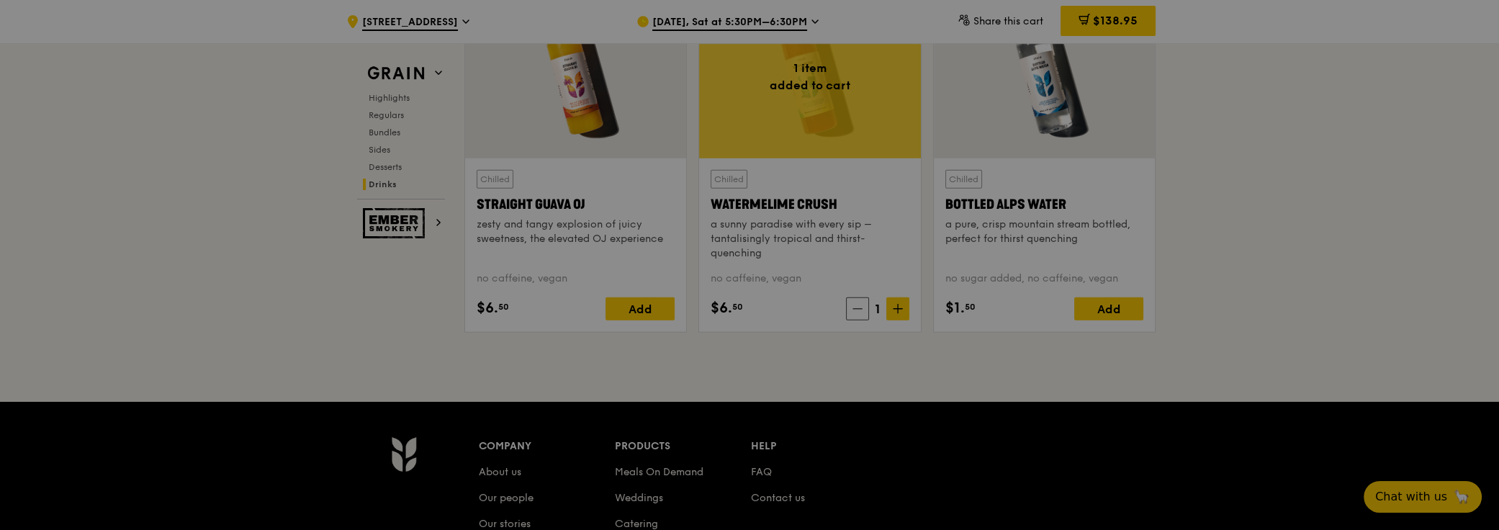
click at [895, 308] on div at bounding box center [749, 265] width 1499 height 530
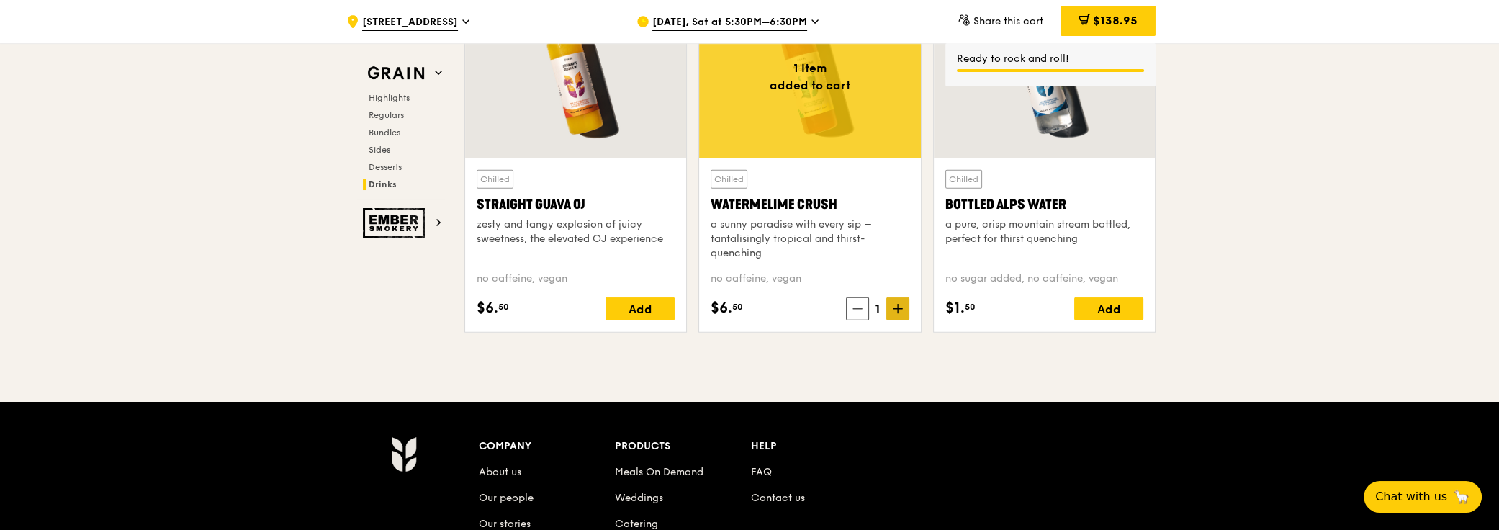
click at [900, 306] on span at bounding box center [898, 308] width 23 height 23
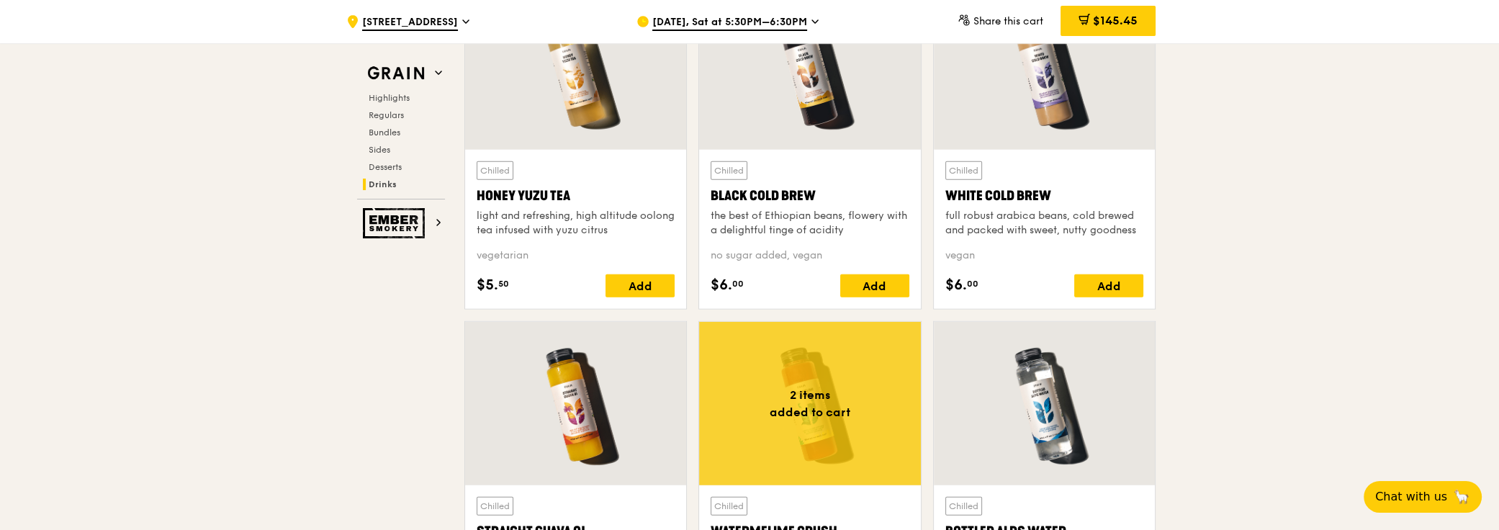
scroll to position [5159, 0]
